Goal: Check status: Check status

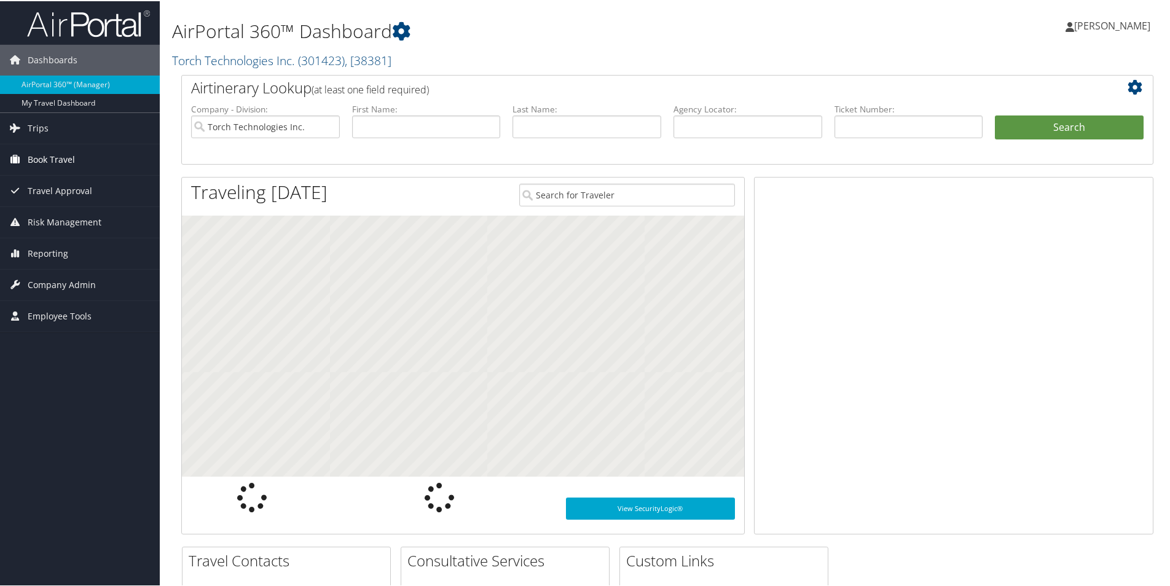
click at [57, 160] on span "Book Travel" at bounding box center [51, 158] width 47 height 31
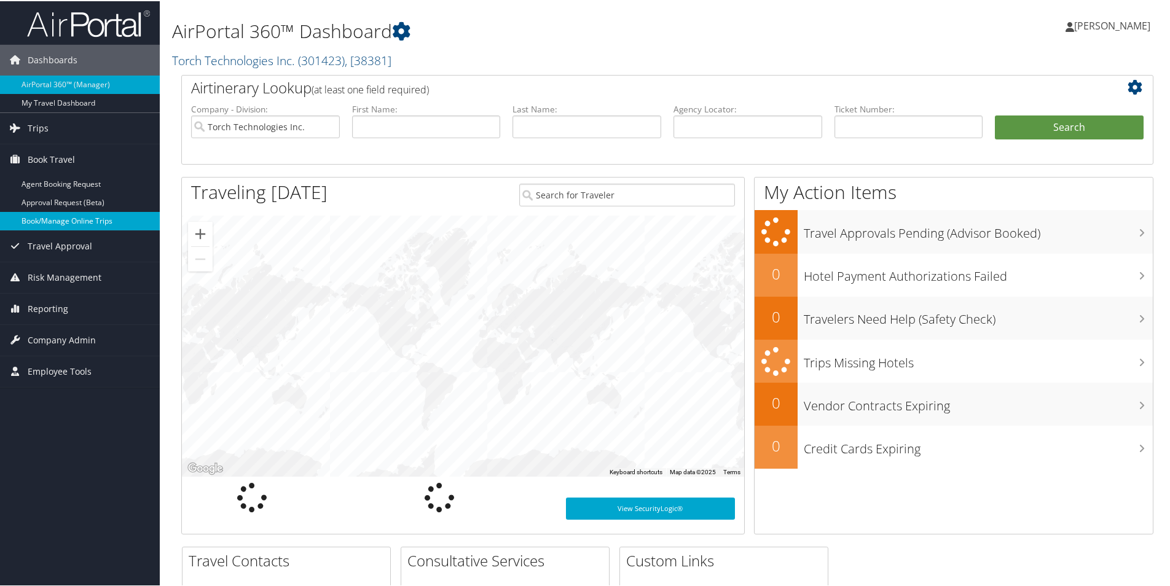
click at [57, 218] on link "Book/Manage Online Trips" at bounding box center [80, 220] width 160 height 18
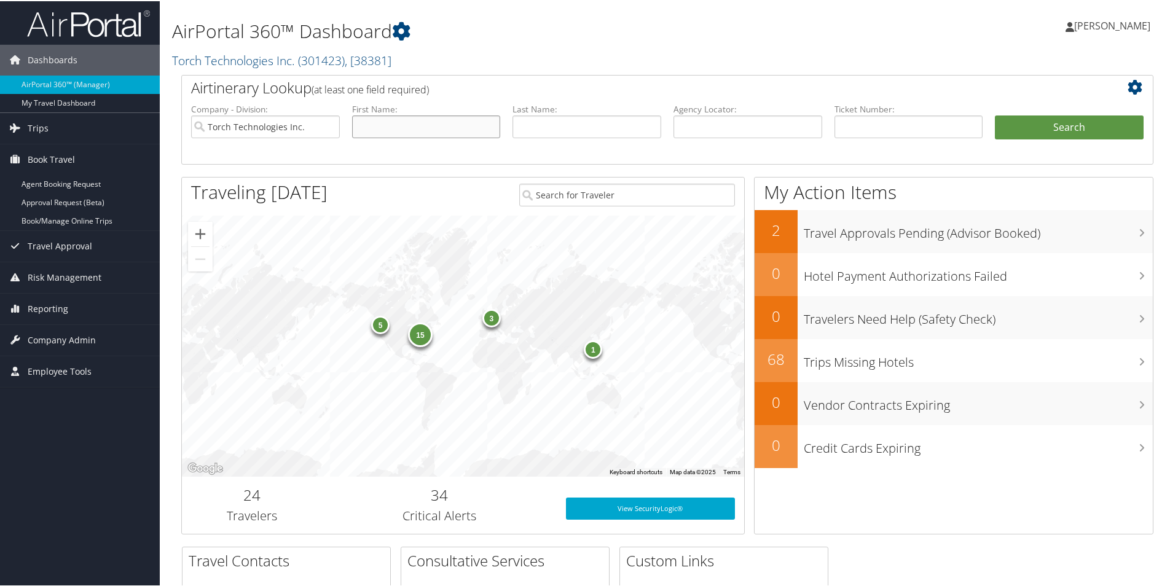
click at [450, 125] on input "text" at bounding box center [426, 125] width 149 height 23
click at [450, 125] on input "lashone" at bounding box center [426, 125] width 149 height 23
type input "[PERSON_NAME]"
type input "napoleon"
click at [1065, 129] on button "Search" at bounding box center [1069, 126] width 149 height 25
